Goal: Information Seeking & Learning: Check status

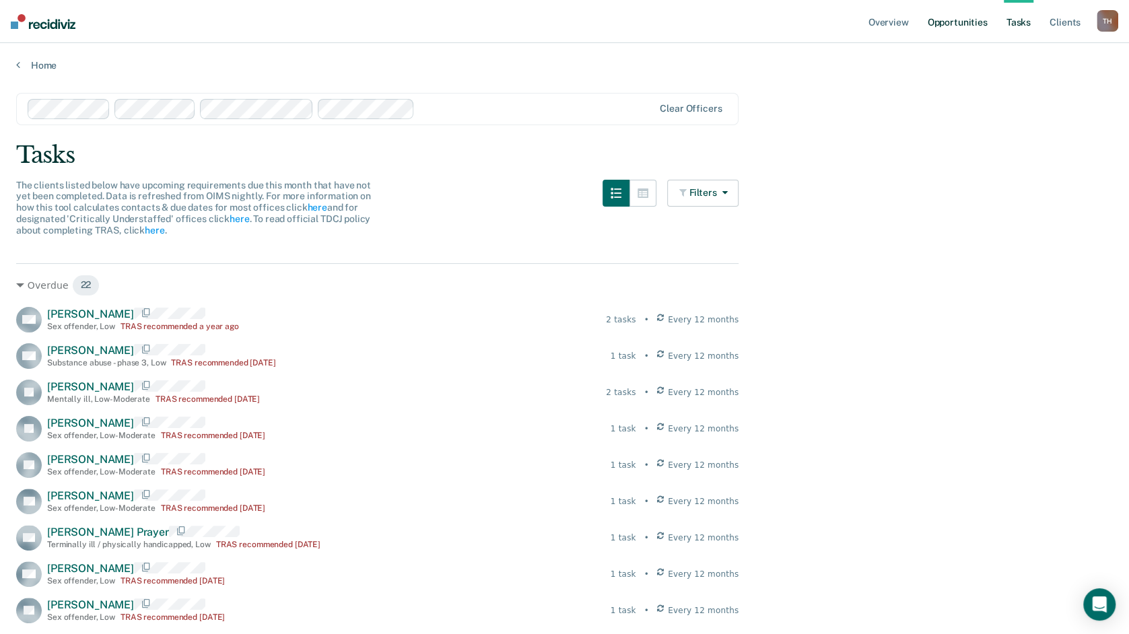
click at [951, 22] on link "Opportunities" at bounding box center [956, 21] width 65 height 43
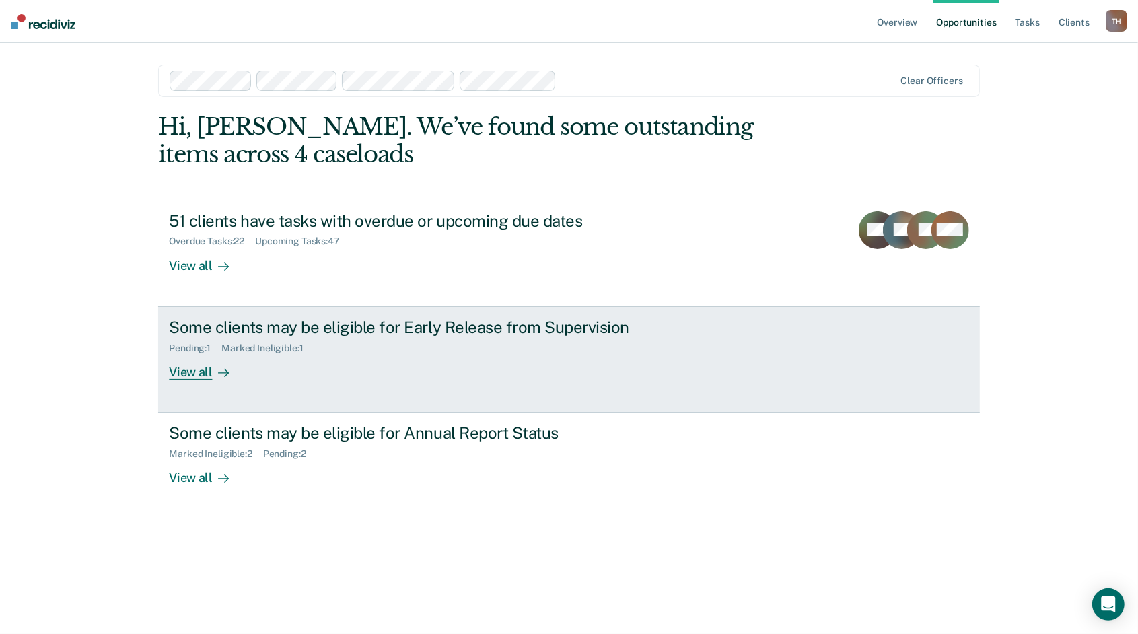
click at [551, 336] on div "Some clients may be eligible for Early Release from Supervision" at bounding box center [405, 328] width 473 height 20
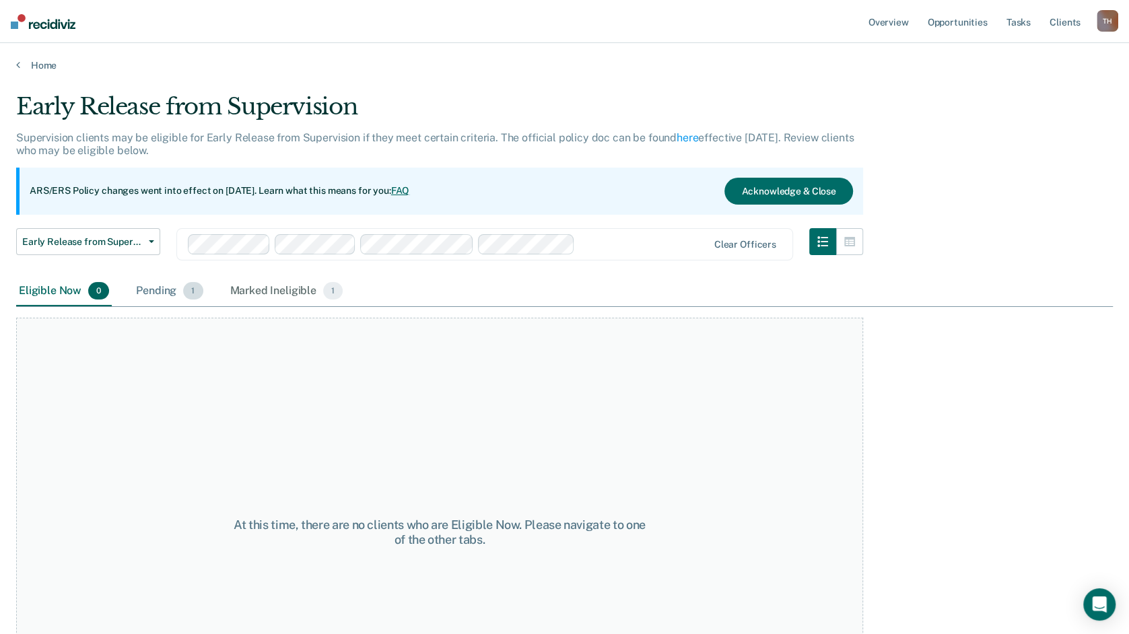
click at [146, 288] on div "Pending 1" at bounding box center [169, 292] width 72 height 30
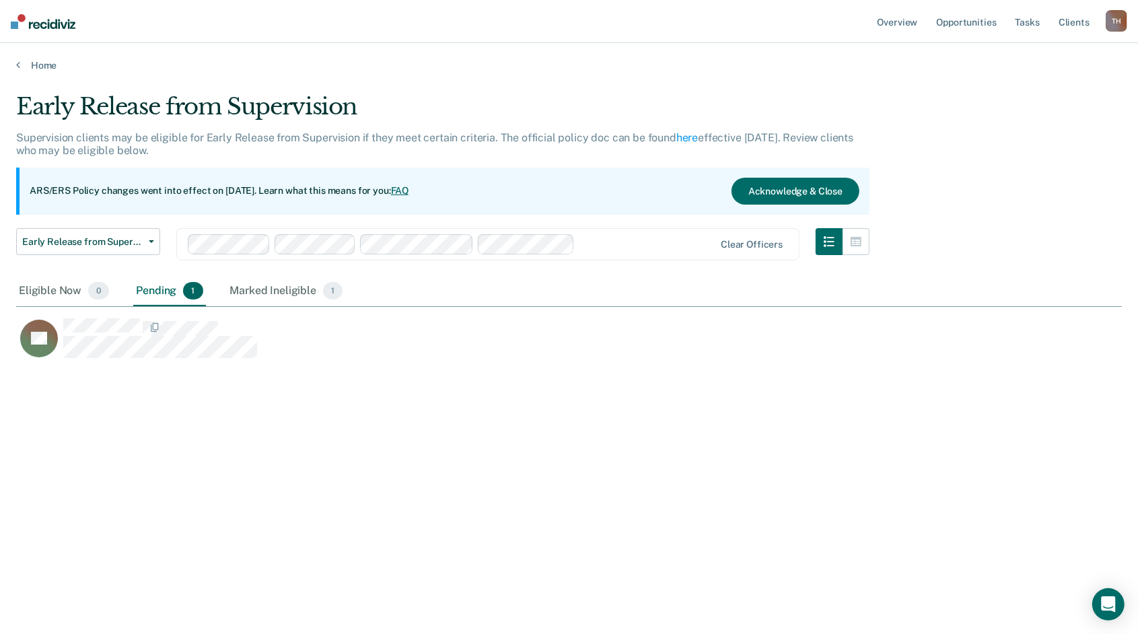
scroll to position [11, 9]
click at [277, 288] on div "Marked Ineligible 1" at bounding box center [287, 292] width 118 height 30
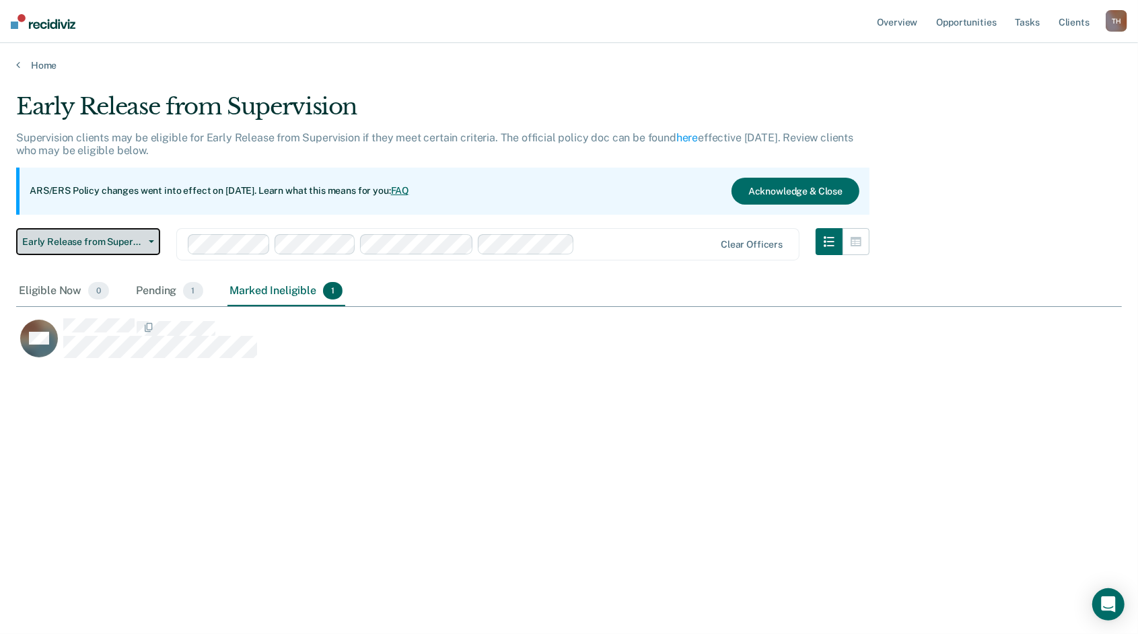
click at [129, 244] on span "Early Release from Supervision" at bounding box center [82, 241] width 121 height 11
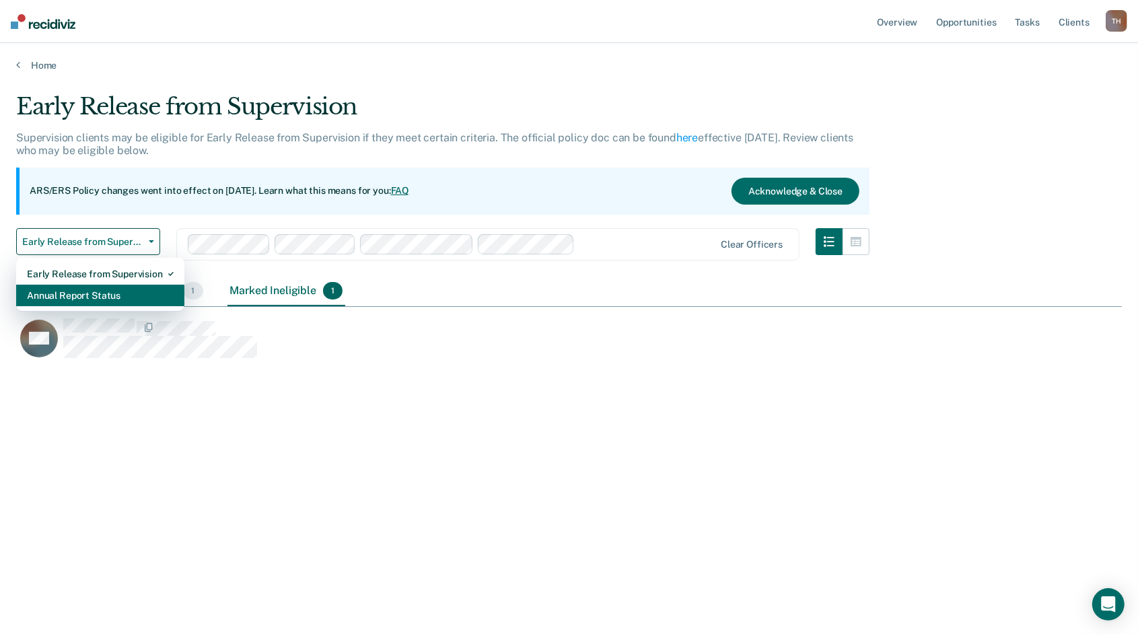
click at [141, 291] on div "Annual Report Status" at bounding box center [100, 296] width 147 height 22
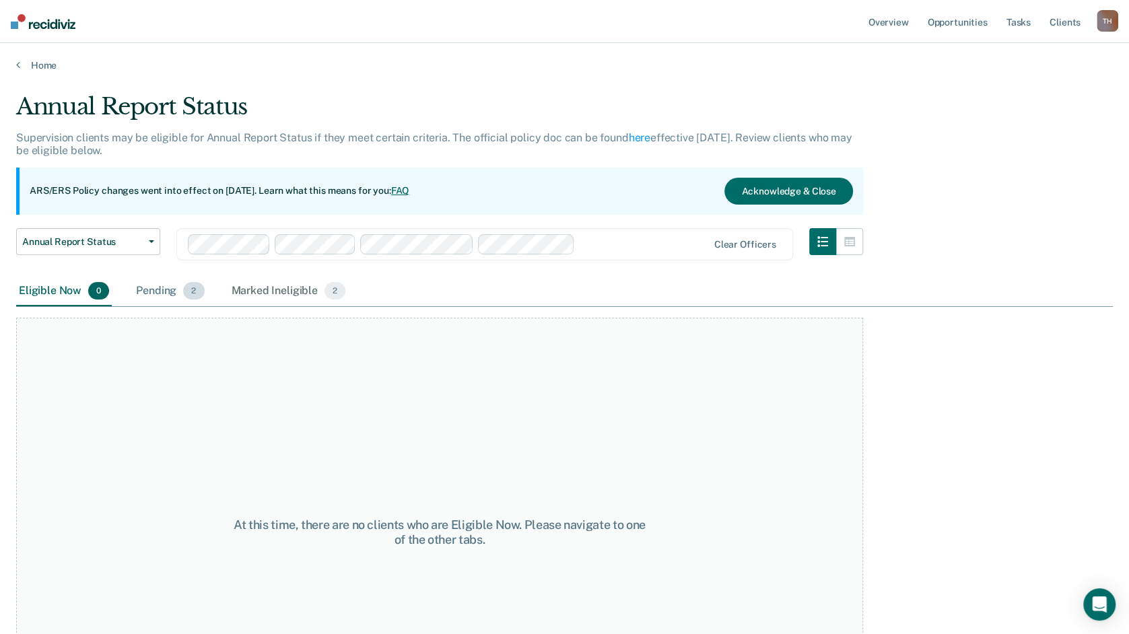
click at [156, 289] on div "Pending 2" at bounding box center [169, 292] width 73 height 30
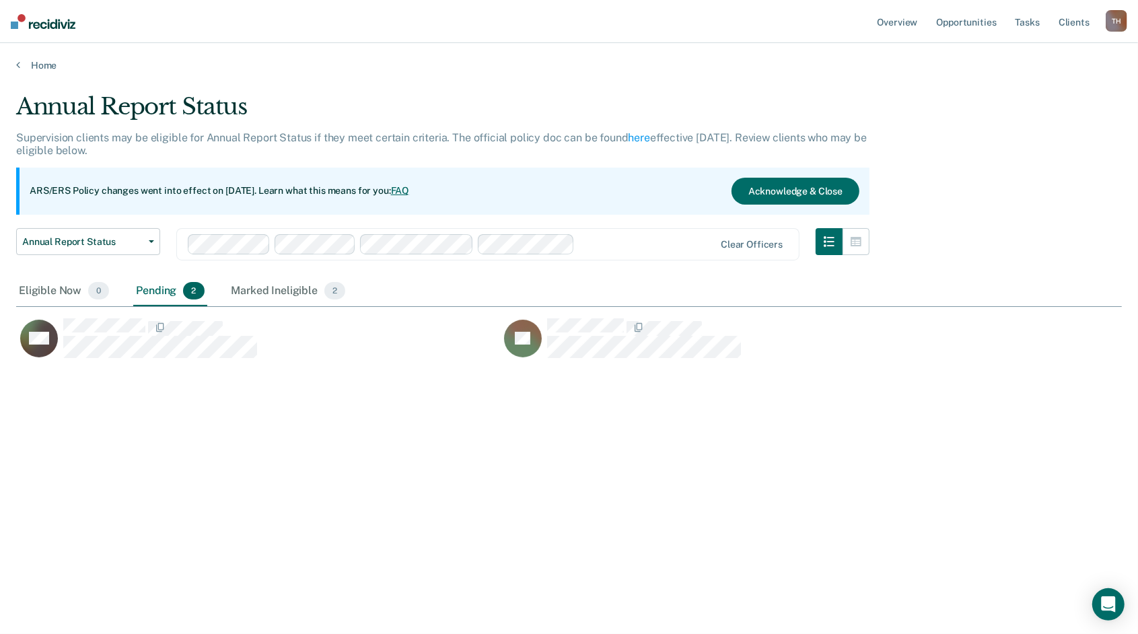
scroll to position [11, 9]
click at [291, 289] on div "Marked Ineligible 2" at bounding box center [289, 292] width 120 height 30
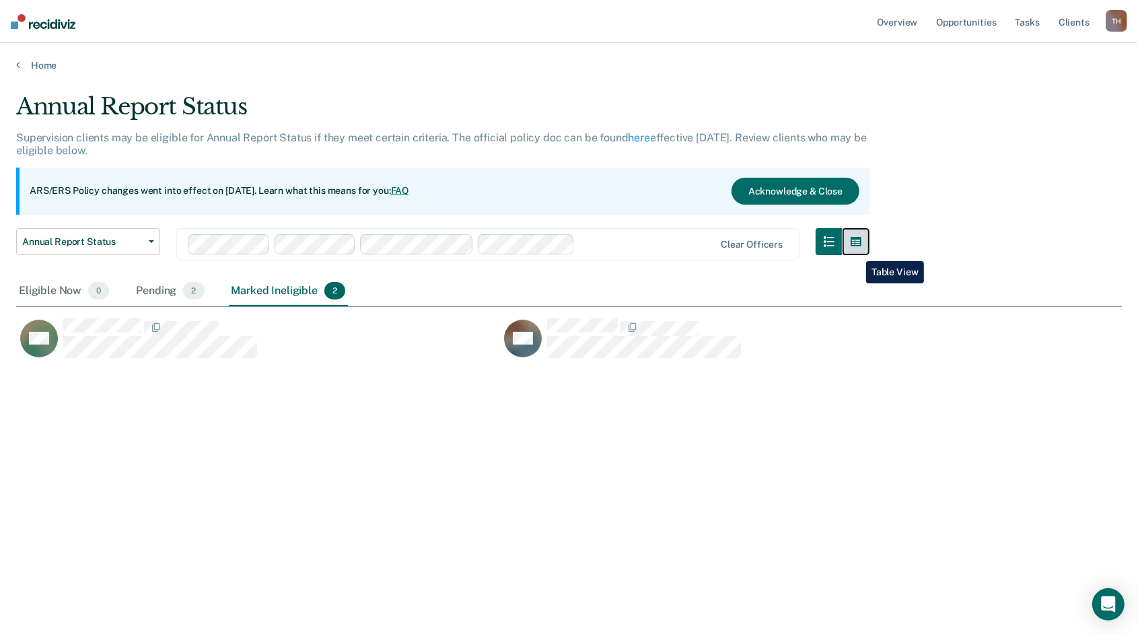
click at [856, 251] on button "button" at bounding box center [856, 241] width 27 height 27
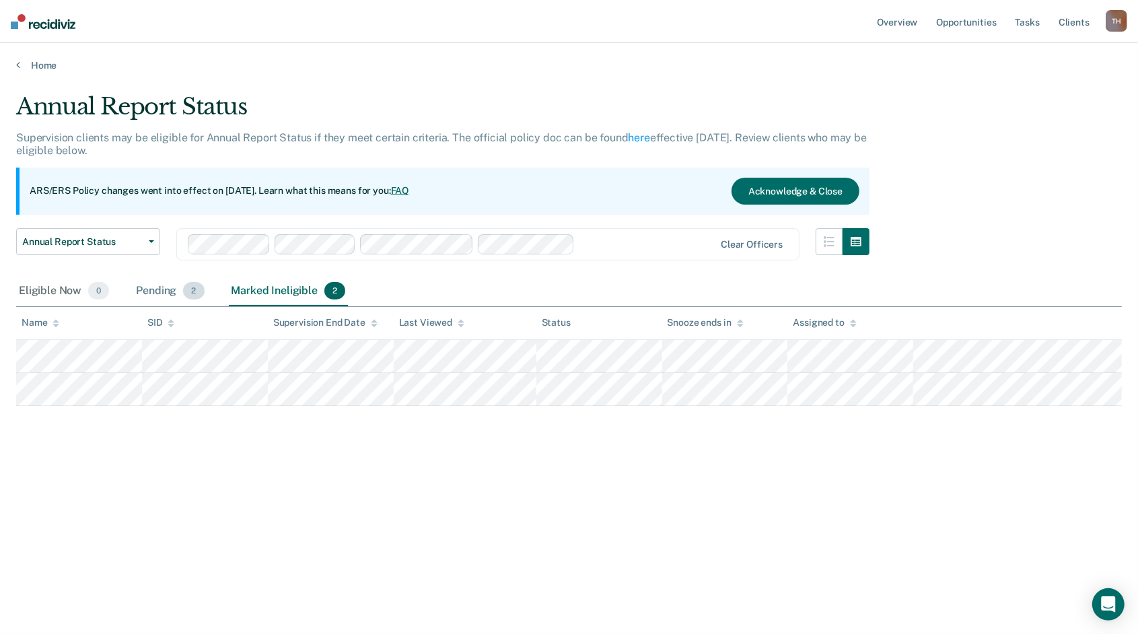
click at [172, 288] on div "Pending 2" at bounding box center [169, 292] width 73 height 30
click at [29, 67] on link "Home" at bounding box center [569, 65] width 1106 height 12
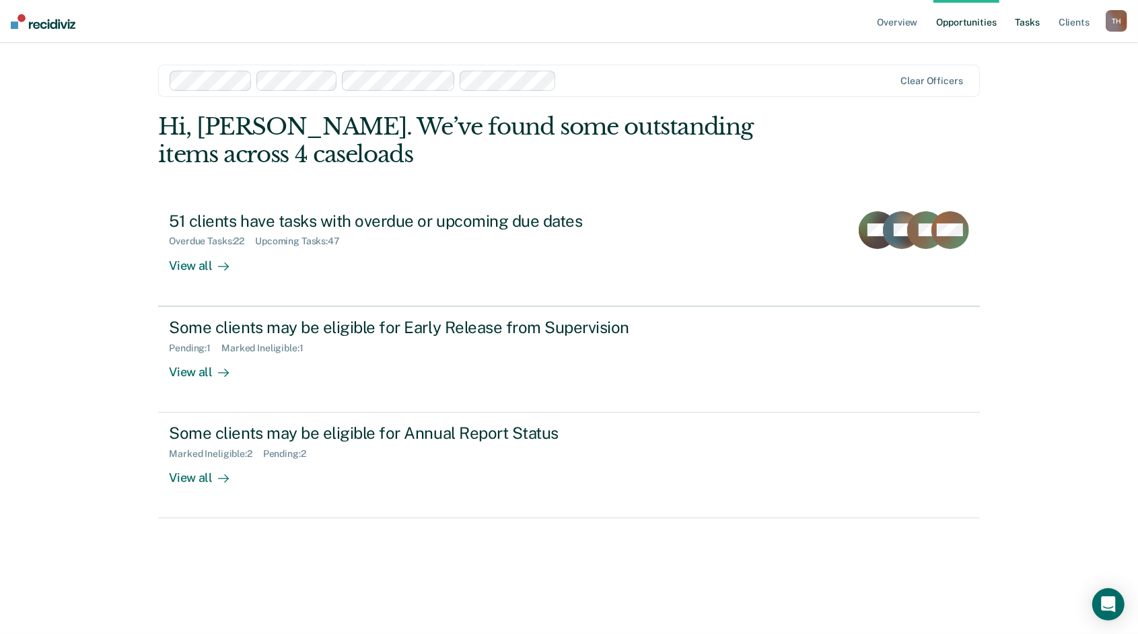
click at [1031, 20] on link "Tasks" at bounding box center [1028, 21] width 30 height 43
